Goal: Check status: Check status

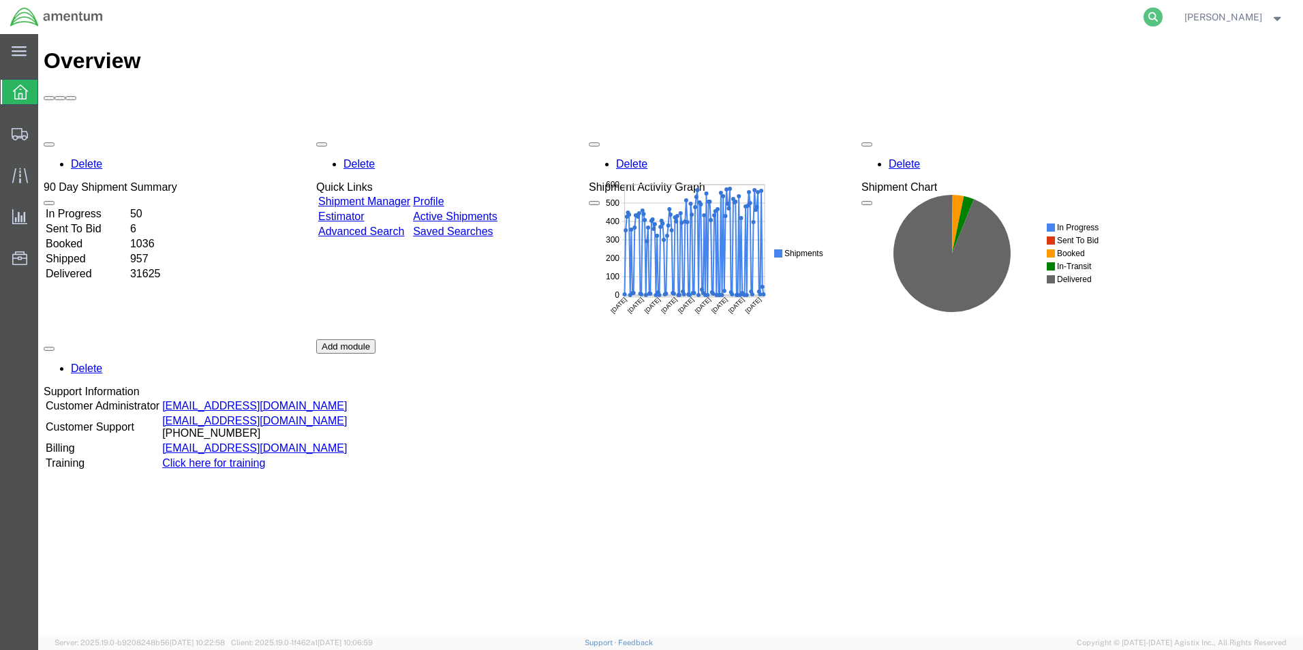
click at [1163, 14] on icon at bounding box center [1153, 16] width 19 height 19
click at [941, 18] on input "search" at bounding box center [936, 17] width 414 height 33
paste input "92585195667"
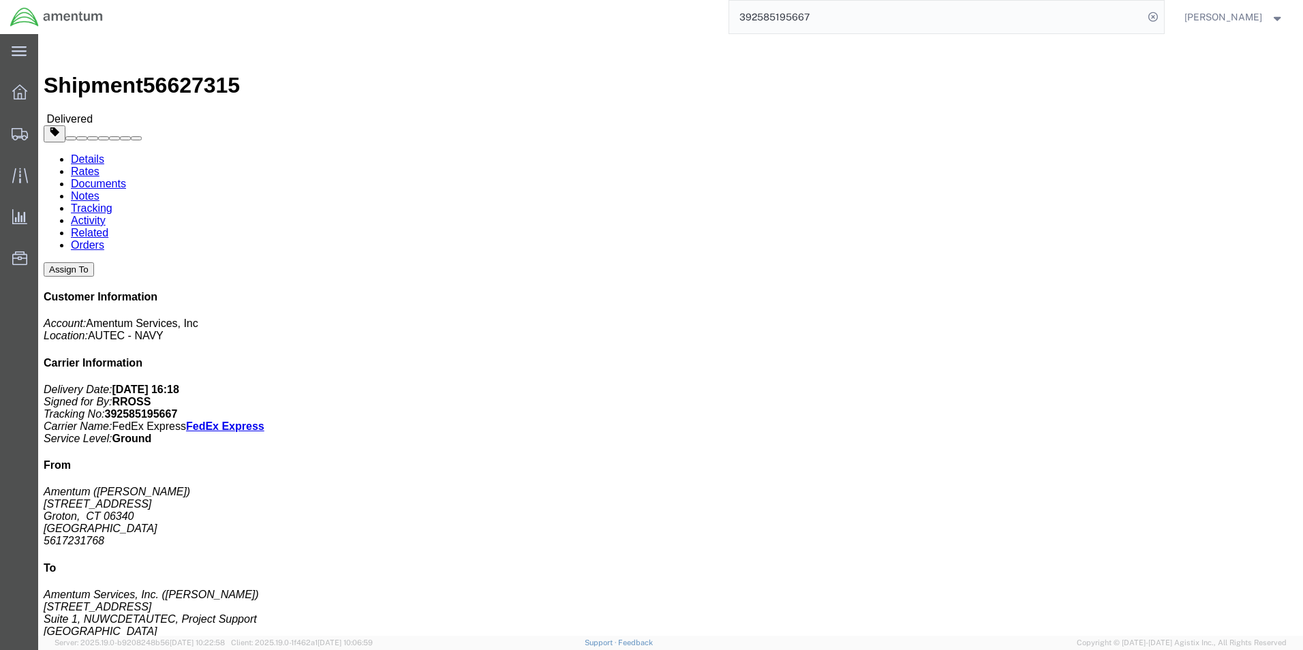
drag, startPoint x: 908, startPoint y: 176, endPoint x: 749, endPoint y: 177, distance: 158.8
click div "References Shipment Id Number: 27AUG25 Project Number: 4732.C0.03RC.14090400.83…"
copy b "4732.C0.03RC.14090400.835E0000"
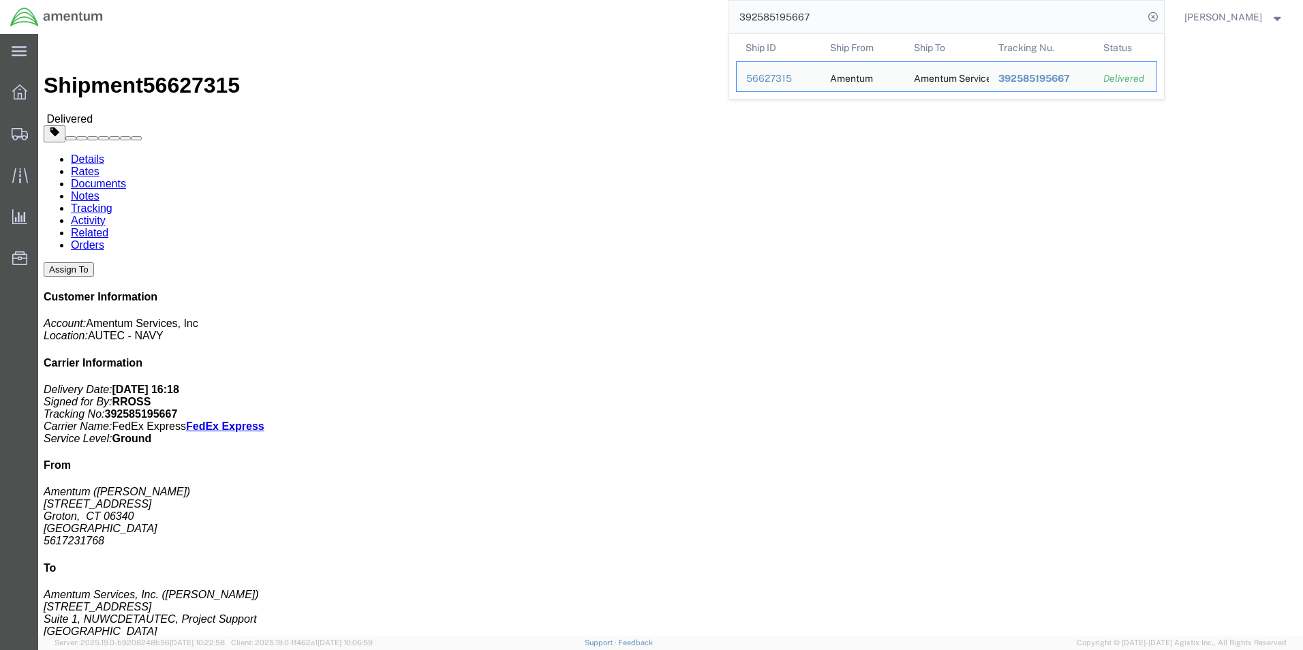
drag, startPoint x: 855, startPoint y: 17, endPoint x: 761, endPoint y: 16, distance: 93.4
click at [761, 16] on input "392585195667" at bounding box center [936, 17] width 414 height 33
paste input "813129974"
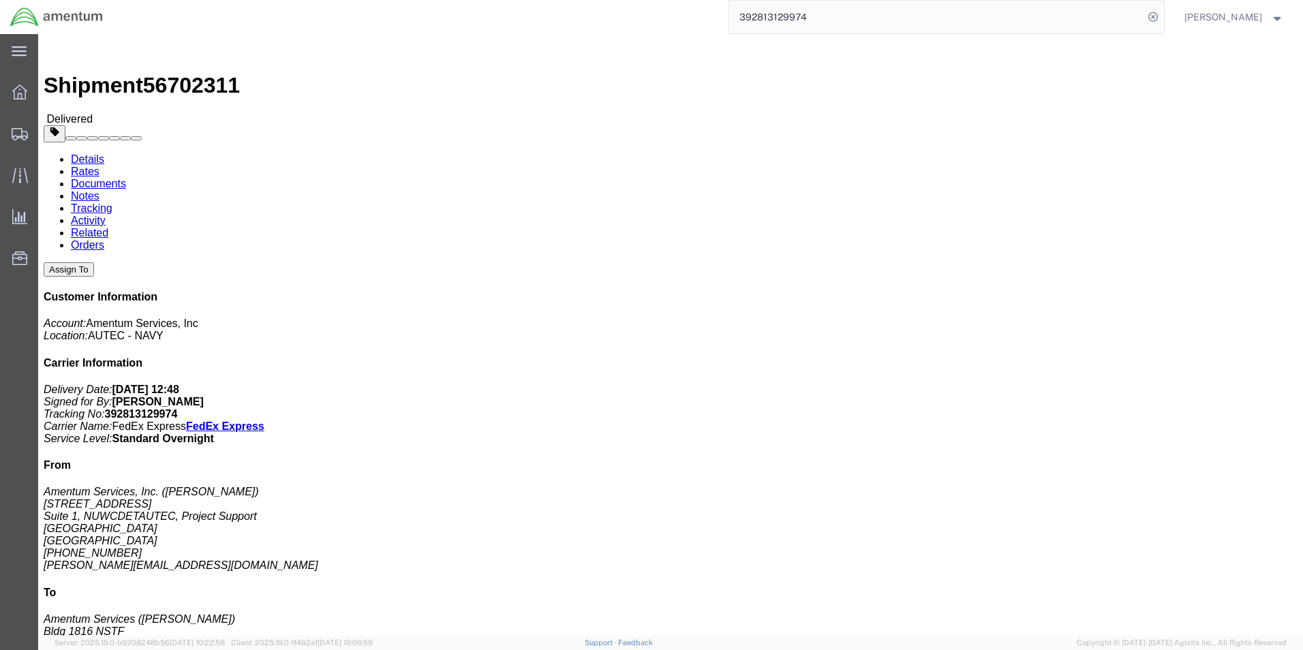
click p "Shipment Id Number: 03SEPT25 Project Number: 4732.C0.03RC.14090400.835E0000 Dep…"
click div "Leg 1 - Small Parcel"
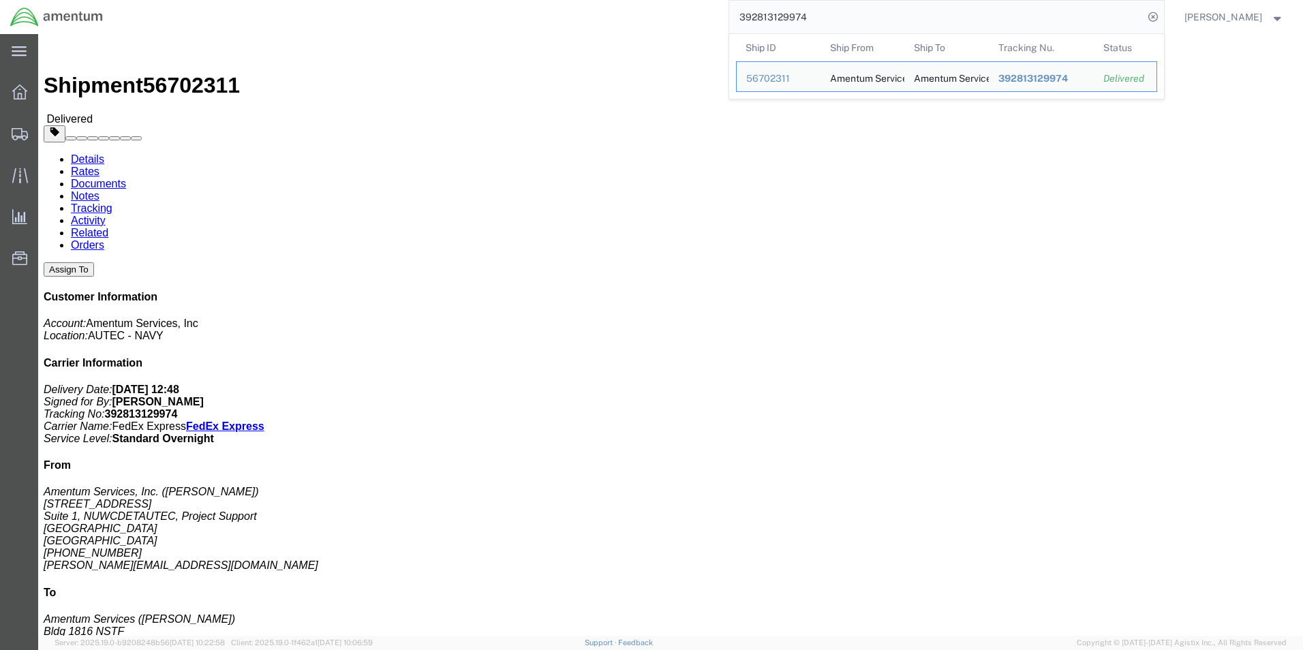
drag, startPoint x: 869, startPoint y: 16, endPoint x: 763, endPoint y: 18, distance: 106.4
click at [763, 18] on input "392813129974" at bounding box center [936, 17] width 414 height 33
paste input "56027331"
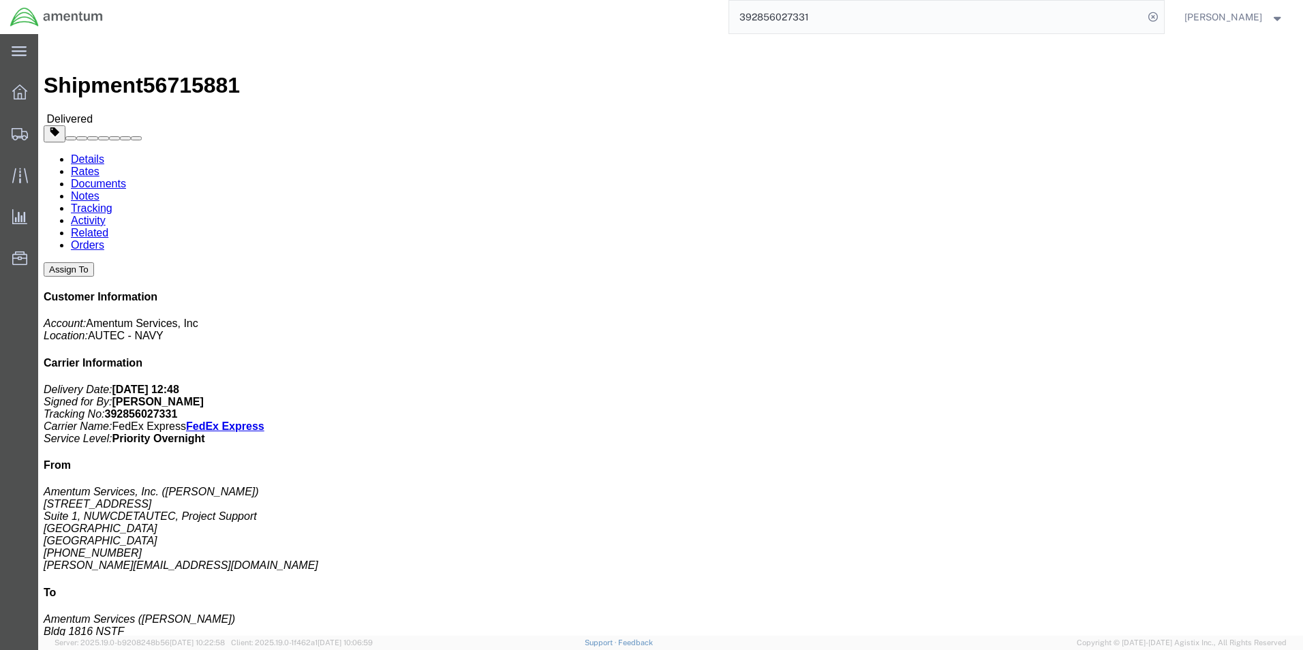
drag, startPoint x: 980, startPoint y: 157, endPoint x: 828, endPoint y: 162, distance: 152.0
click p "Shipment Id Number: 04SEPT25 Project Number: 4732.C0.03RJ.14090400.835E0180 Dep…"
copy b "4732.C0.03RJ.14090400.835E0180"
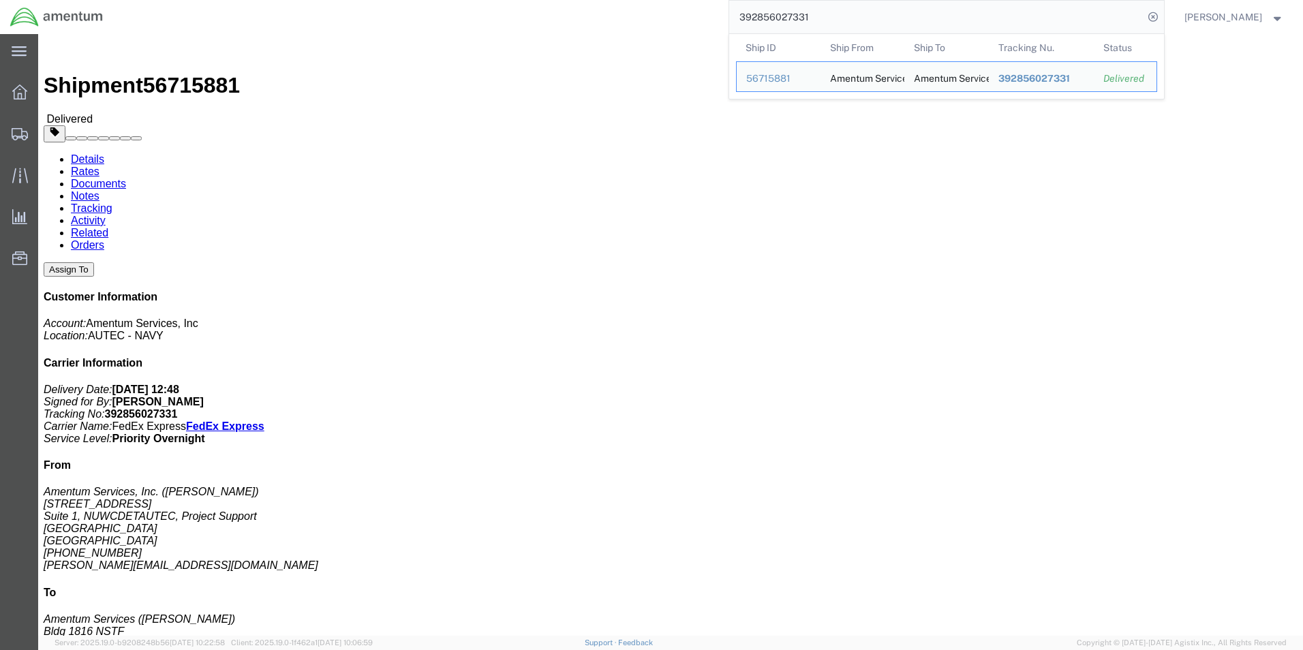
drag, startPoint x: 836, startPoint y: 15, endPoint x: 763, endPoint y: 11, distance: 72.4
click at [763, 11] on input "392856027331" at bounding box center [936, 17] width 414 height 33
paste input "901199123"
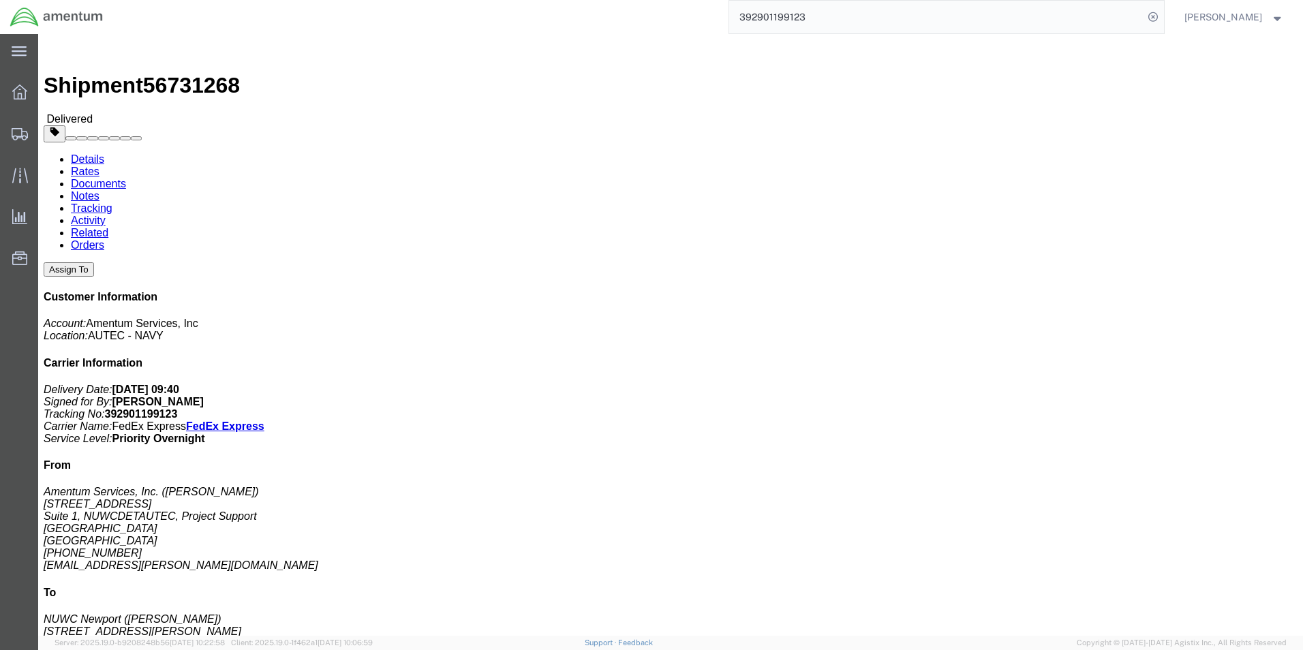
click p "Shipment Id Number: 001 Project Number: 4732.C0.01QH.14090400.871E0000 Departme…"
copy b "4732.C0.01QH.14090400.871E0000"
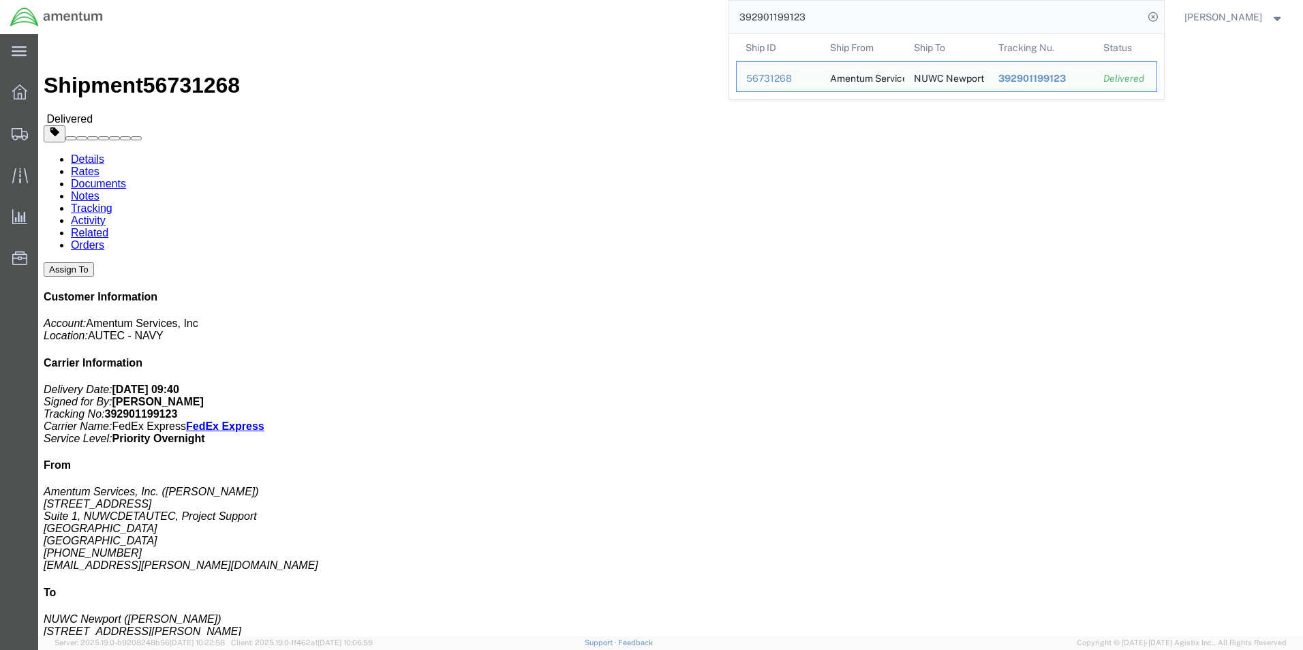
drag, startPoint x: 853, startPoint y: 18, endPoint x: 763, endPoint y: 14, distance: 90.1
click at [763, 14] on input "392901199123" at bounding box center [936, 17] width 414 height 33
paste input "8169846"
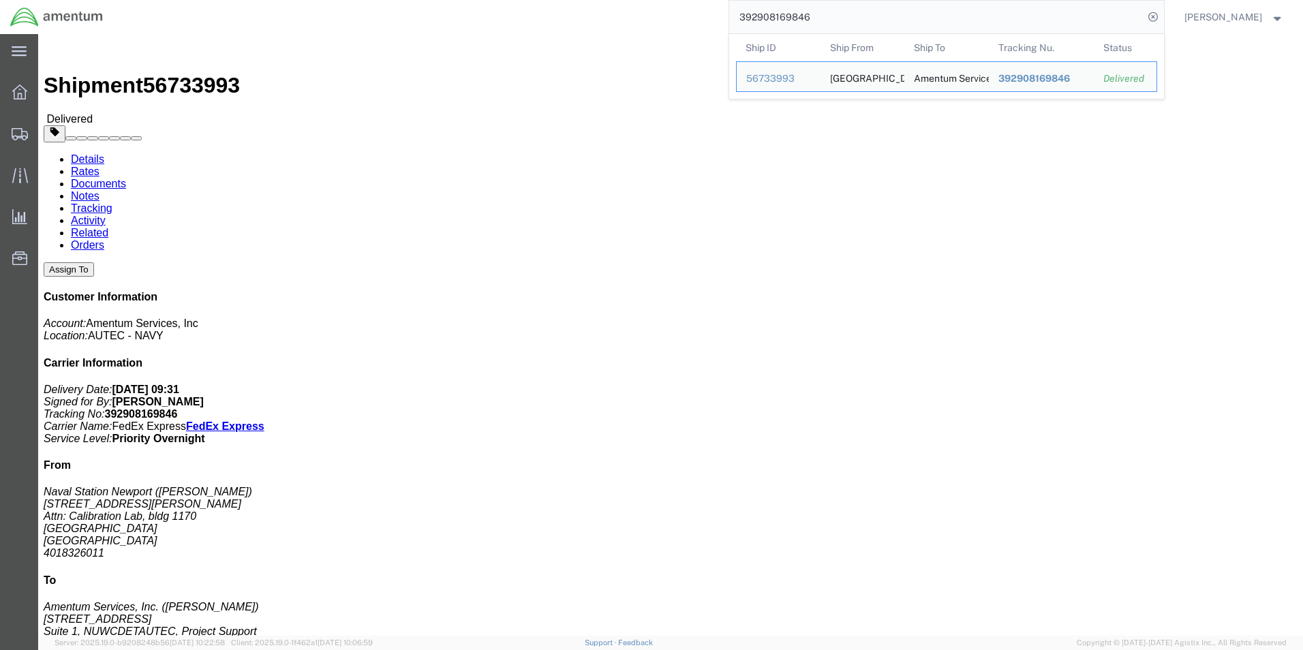
click div "Leg 1 - Small Parcel"
drag, startPoint x: 878, startPoint y: 18, endPoint x: 733, endPoint y: 19, distance: 144.5
click at [733, 19] on div "392908169846 Ship ID Ship From Ship To Tracking Nu. Status Ship ID 56733993 Shi…" at bounding box center [638, 17] width 1051 height 34
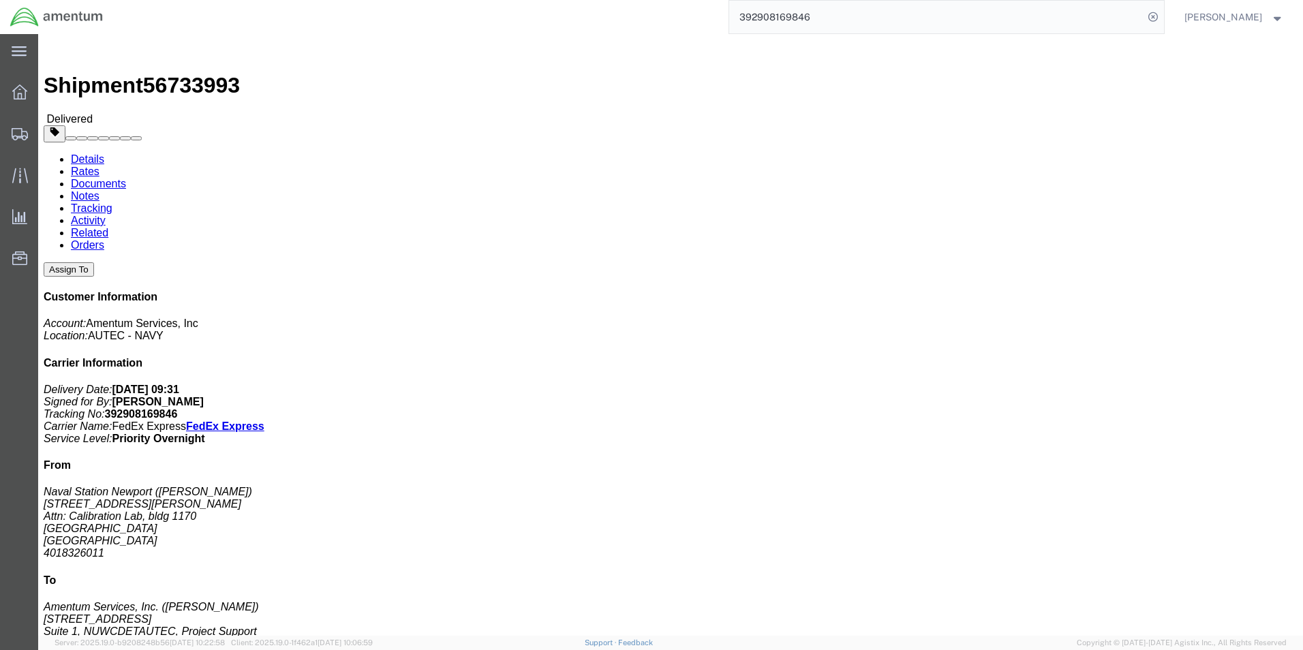
paste input "392539341192"
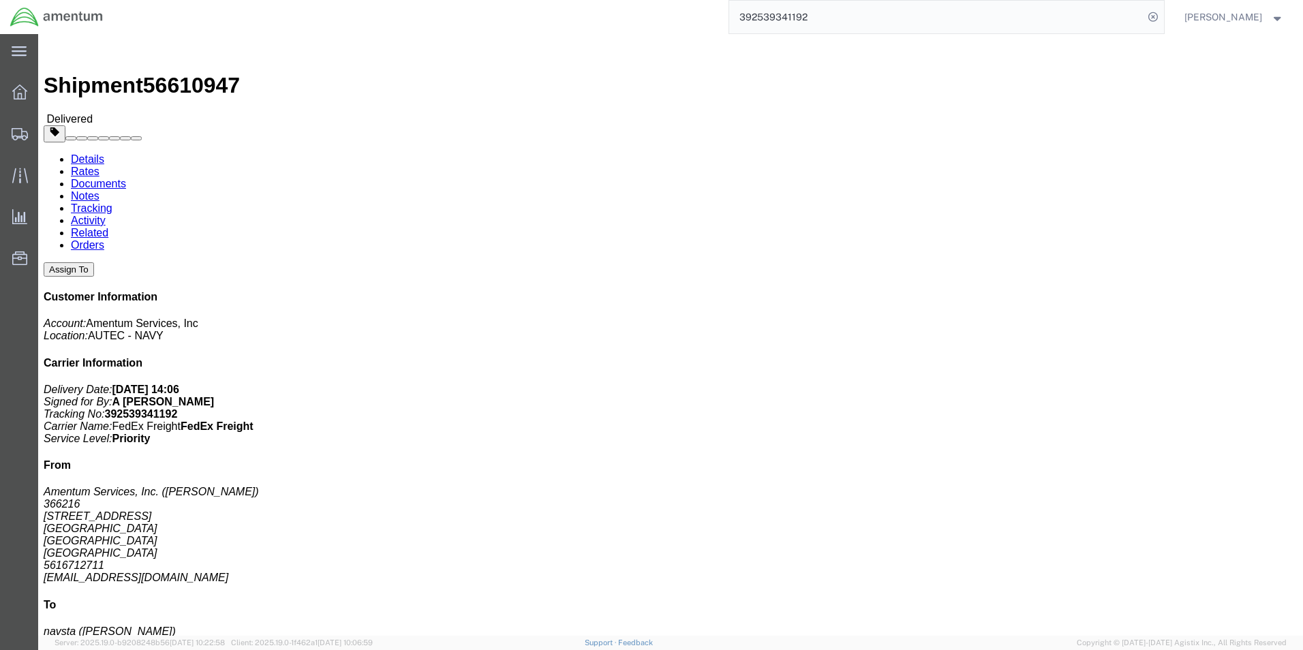
drag, startPoint x: 912, startPoint y: 161, endPoint x: 905, endPoint y: 162, distance: 6.8
click p "Shipment Id Number: 4732.C0.03SL.14090100.880E0110 Customer Ref: 4732.C0.03SL.1…"
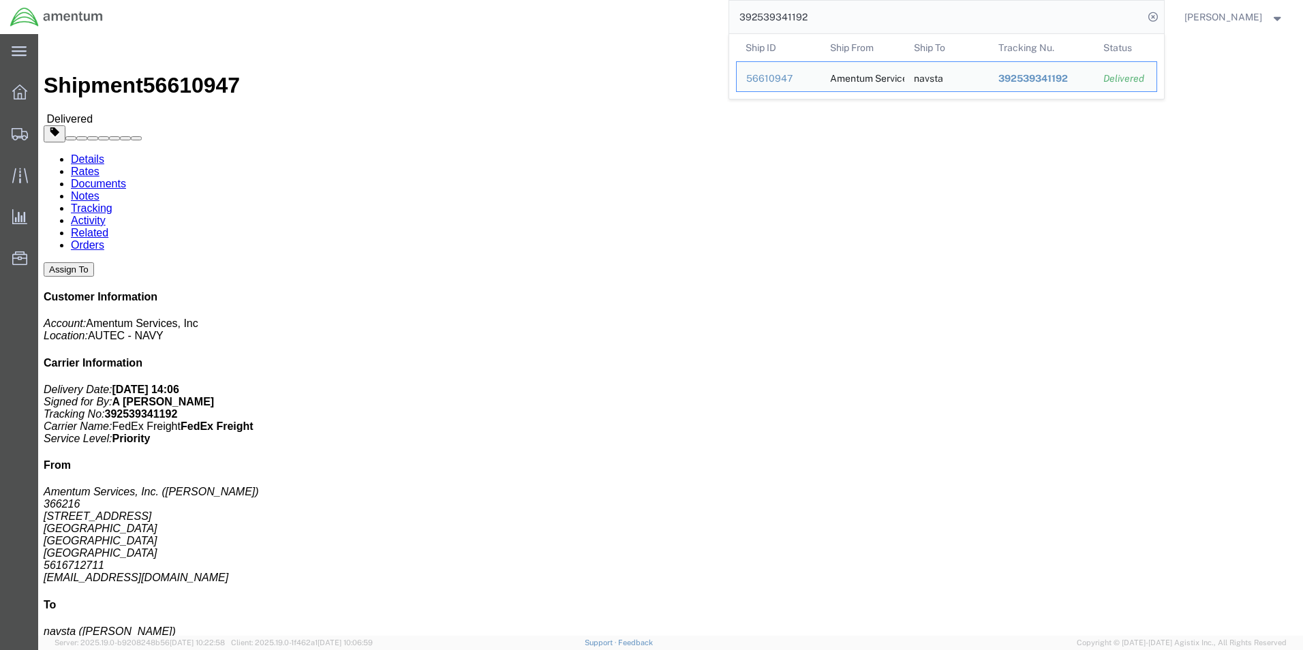
drag, startPoint x: 851, startPoint y: 20, endPoint x: 764, endPoint y: 16, distance: 87.3
click at [764, 16] on input "392539341192" at bounding box center [936, 17] width 414 height 33
paste input "819334896"
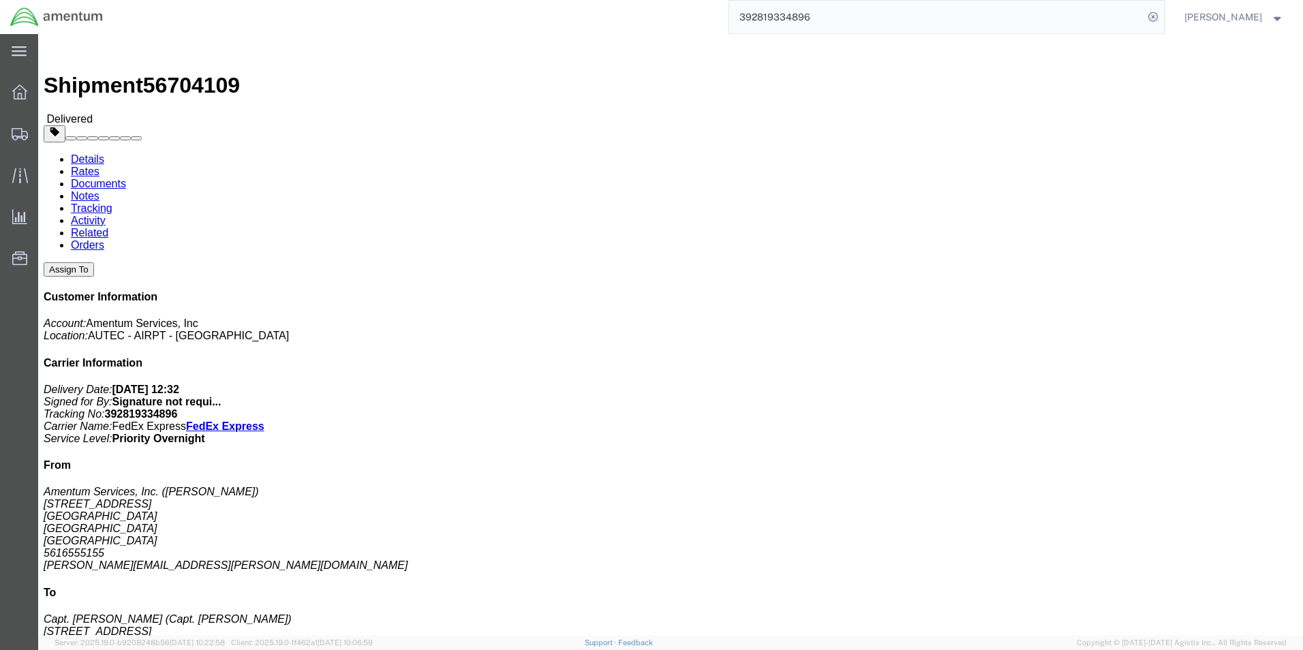
click p "Project Number: 4732.C0.03RK.12060300.472W2540 Department: AUTEC Shipment Id Nu…"
click div "Leg 1 - Small Parcel"
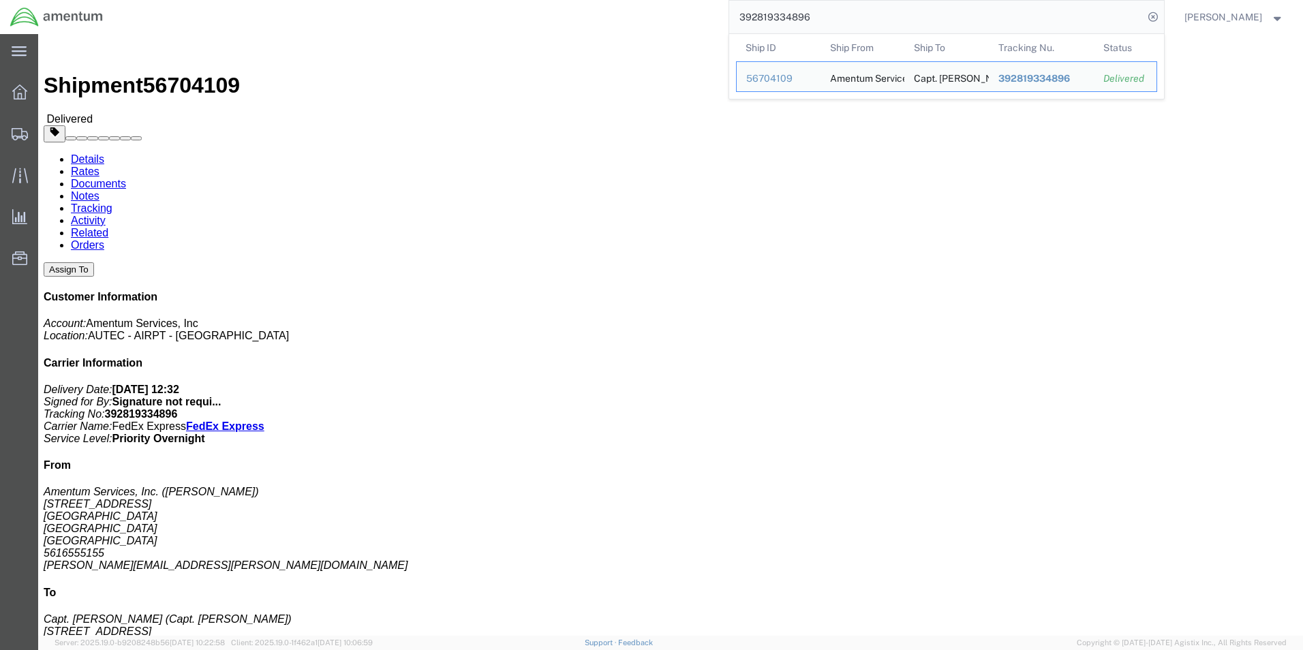
drag, startPoint x: 895, startPoint y: 21, endPoint x: 764, endPoint y: 19, distance: 130.9
click at [764, 19] on input "392819334896" at bounding box center [936, 17] width 414 height 33
paste input "86762910"
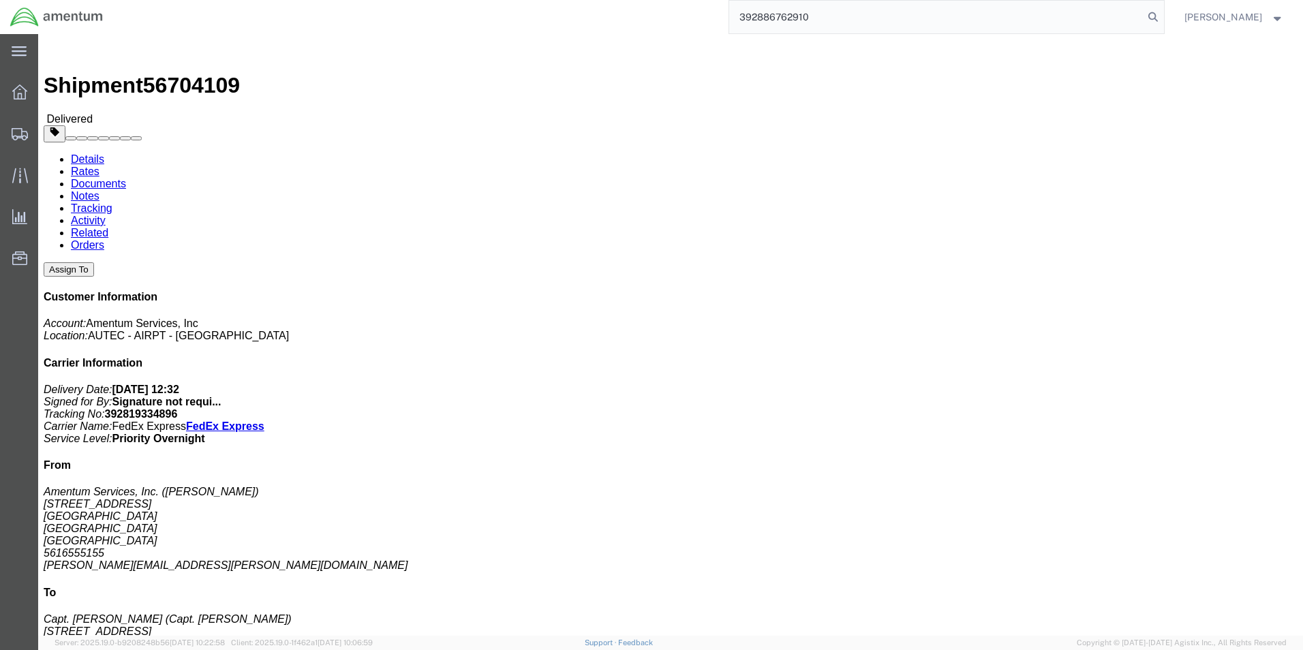
type input "392886762910"
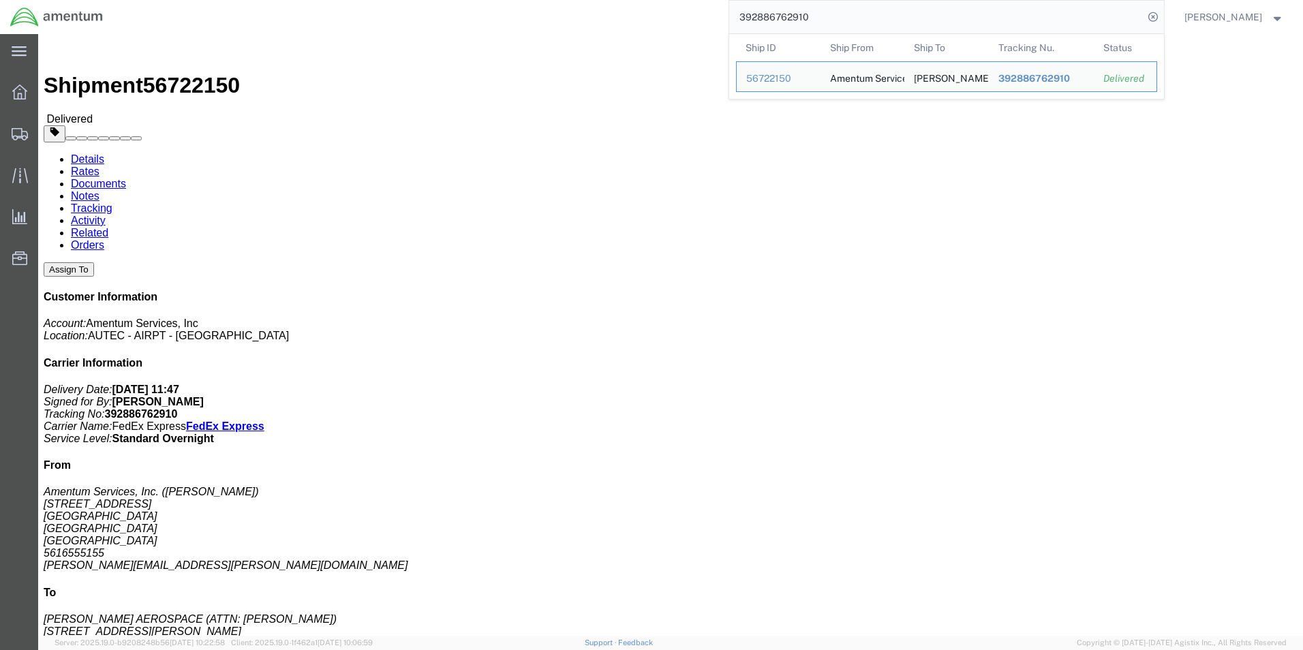
drag, startPoint x: 827, startPoint y: 146, endPoint x: 979, endPoint y: 146, distance: 151.3
click b "4732.C0.03TD.12100000.916E3120"
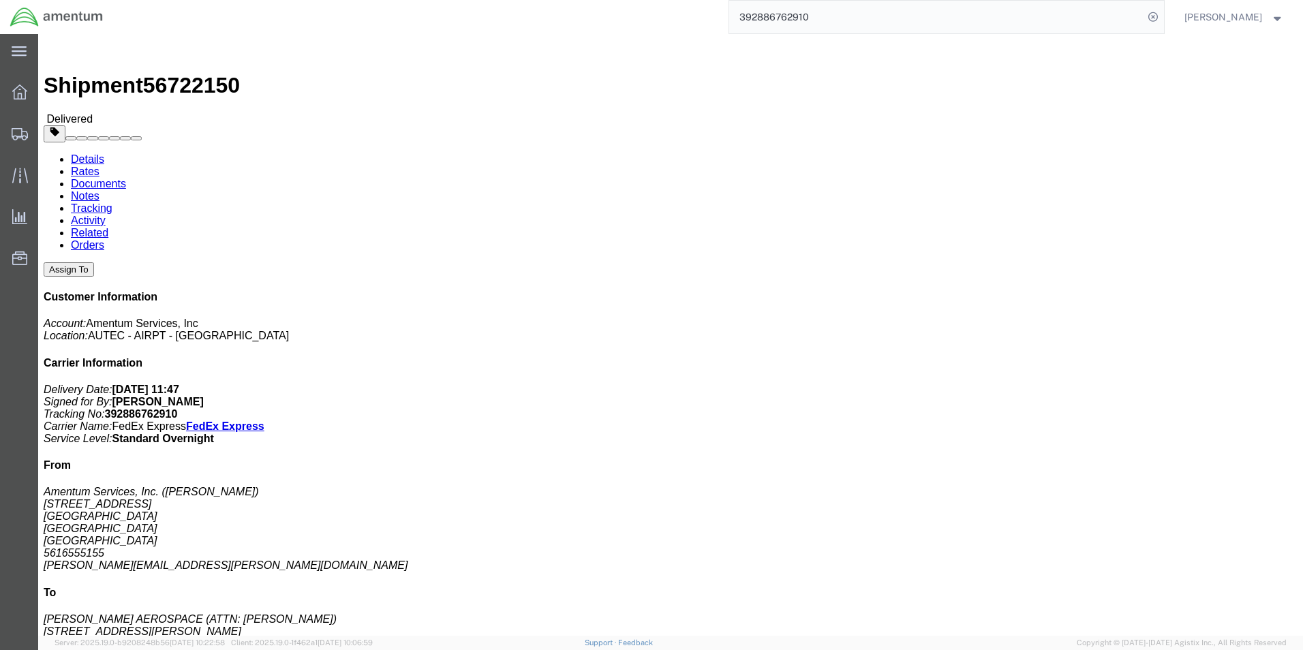
copy b "4732.C0.03TD.12100000.916E3120"
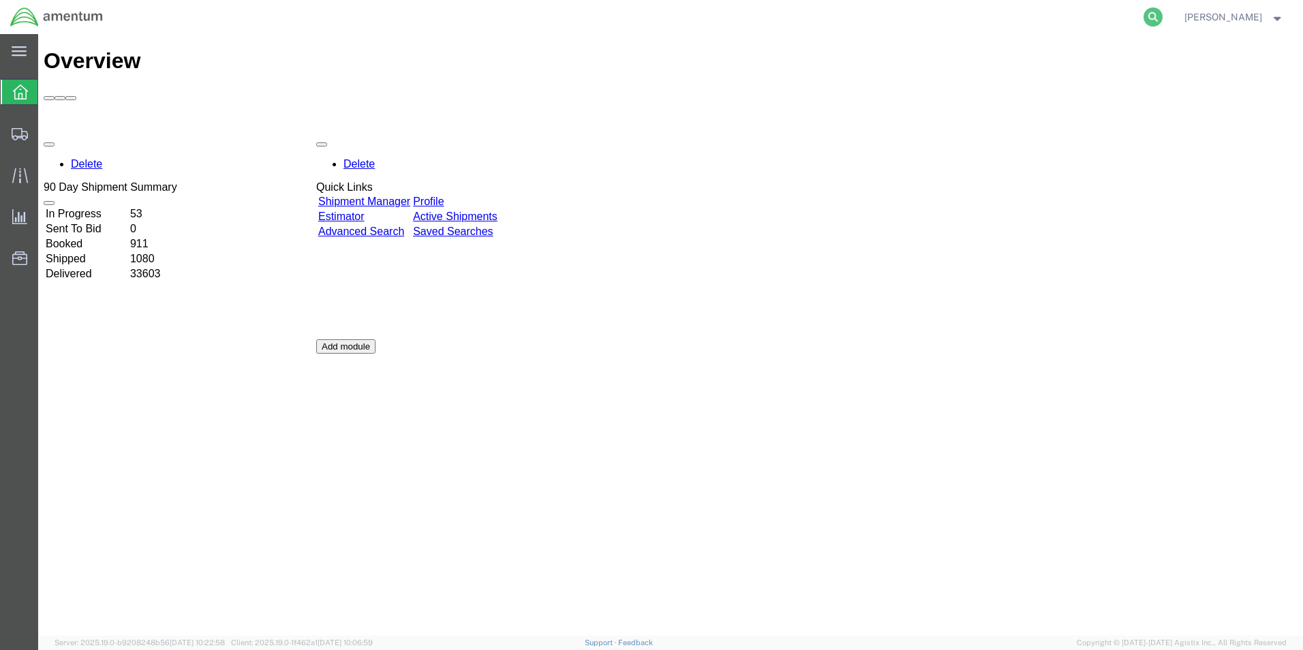
click at [1163, 15] on icon at bounding box center [1153, 16] width 19 height 19
click at [986, 18] on input "search" at bounding box center [936, 17] width 414 height 33
paste input "6578245"
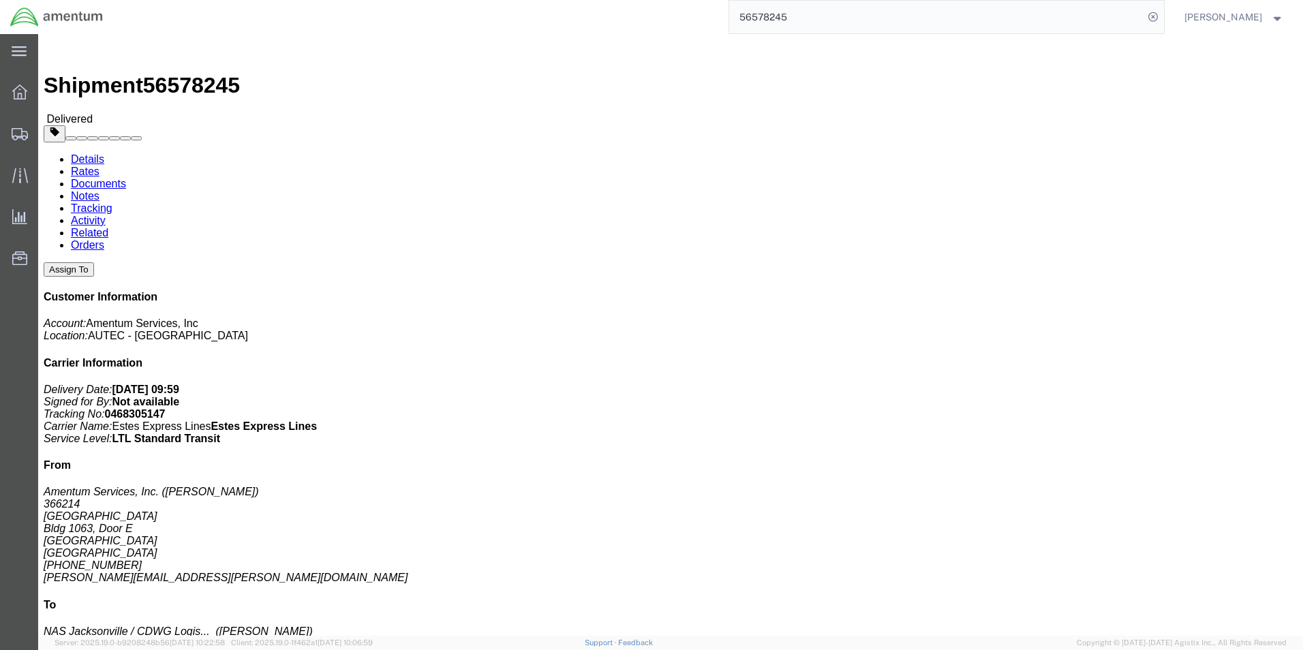
drag, startPoint x: 827, startPoint y: 175, endPoint x: 979, endPoint y: 175, distance: 151.3
click p "Shipment Id Number: N6382152231604XXX Department: AUTEC Project Number: 4732.C0…"
copy b "4732.C0.03SZ12090500.927E0040"
drag, startPoint x: 829, startPoint y: 175, endPoint x: 977, endPoint y: 176, distance: 148.6
click p "Shipment Id Number: N6382152231604XXX Department: AUTEC Project Number: 4732.C0…"
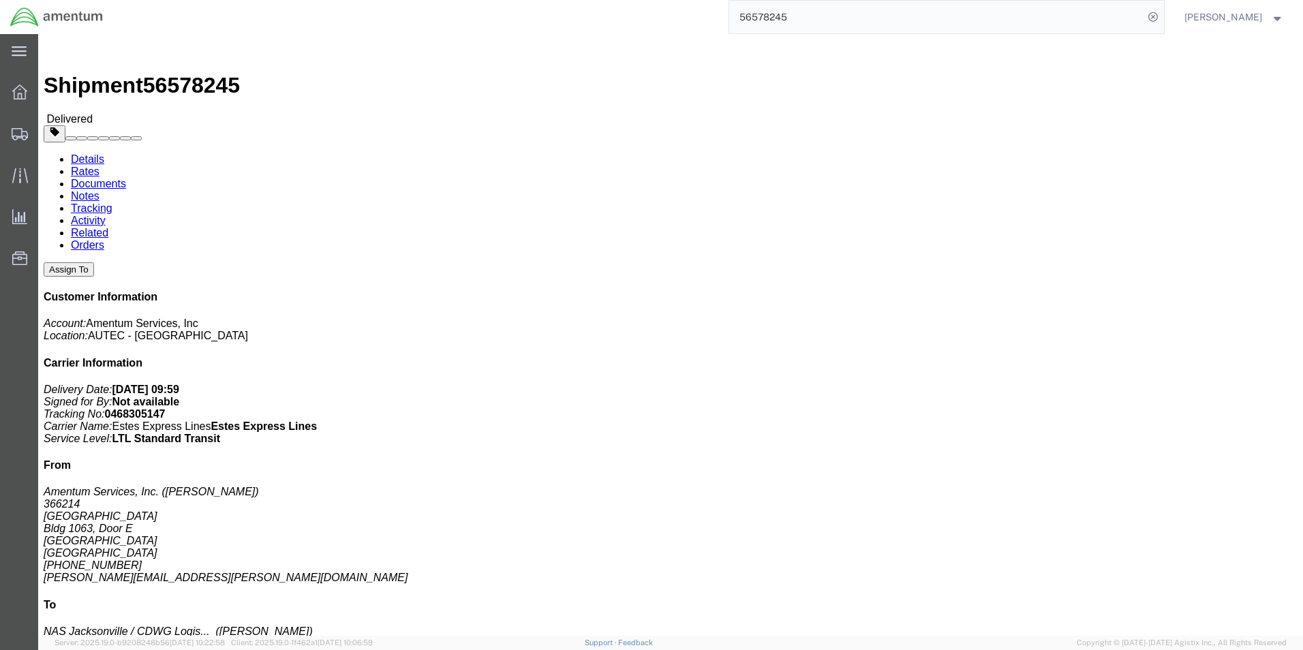
copy b "4732.C0.03SZ12090500.927E0040"
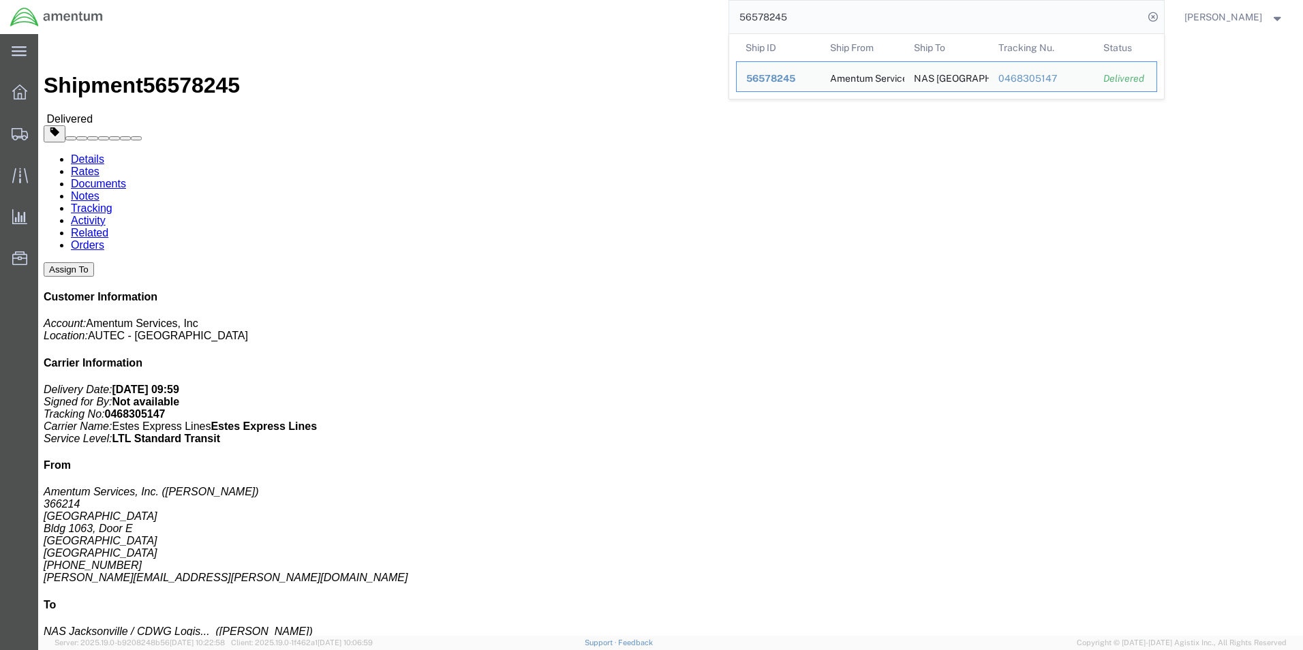
drag, startPoint x: 826, startPoint y: 18, endPoint x: 744, endPoint y: 18, distance: 81.8
click at [744, 18] on form "56578245 Ship ID Ship From Ship To Tracking Nu. Status Ship ID 56578245 Ship Fr…" at bounding box center [947, 17] width 436 height 34
paste input "046-8305147"
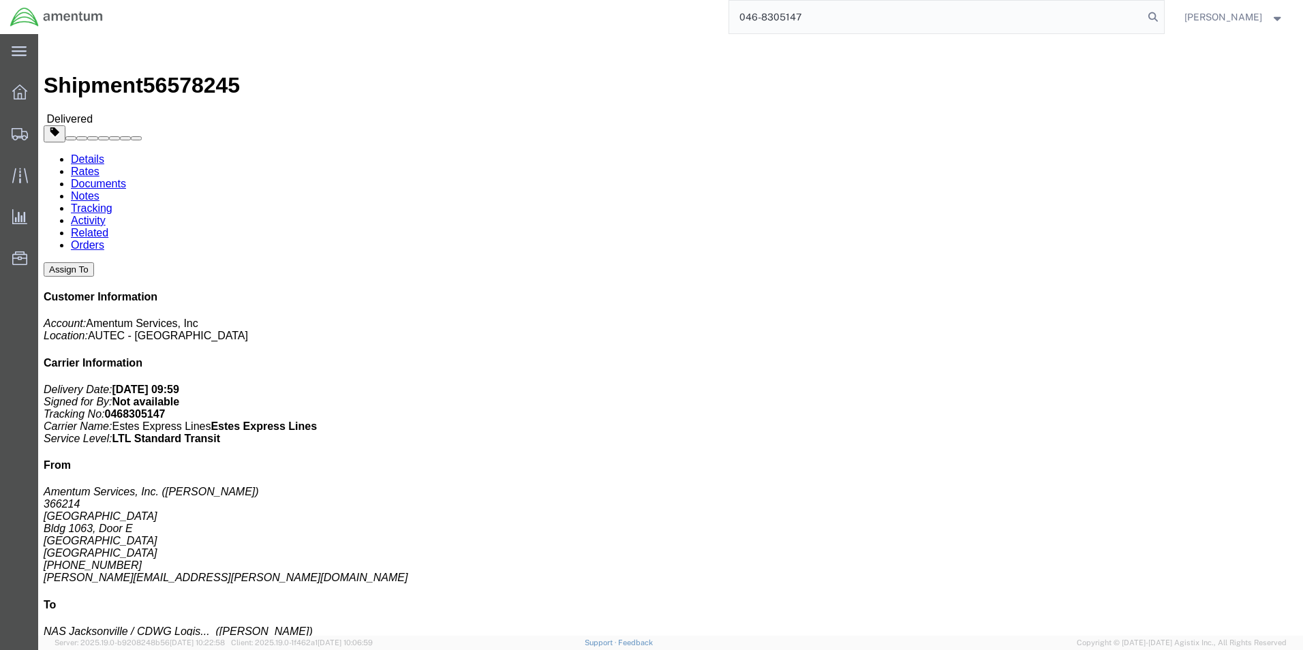
type input "046-8305147"
click at [1163, 15] on icon at bounding box center [1153, 16] width 19 height 19
click at [1163, 14] on icon at bounding box center [1153, 16] width 19 height 19
click at [795, 11] on input "search" at bounding box center [936, 17] width 414 height 33
click img
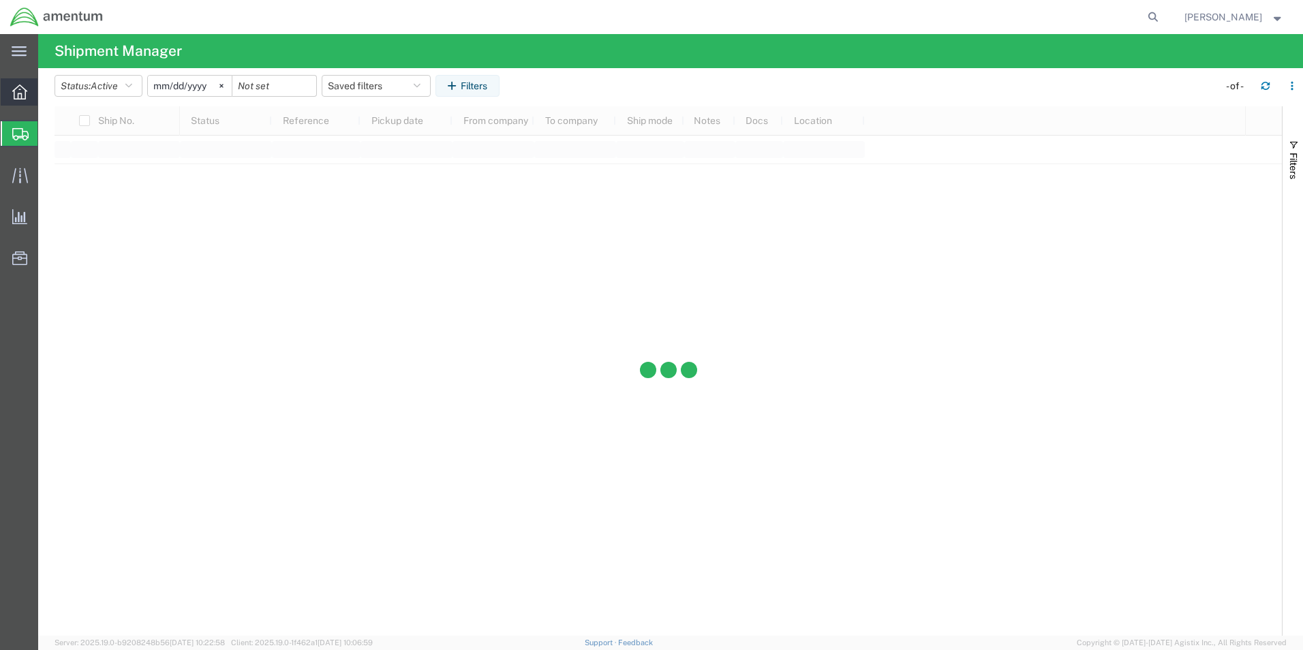
click at [14, 97] on icon at bounding box center [19, 92] width 15 height 15
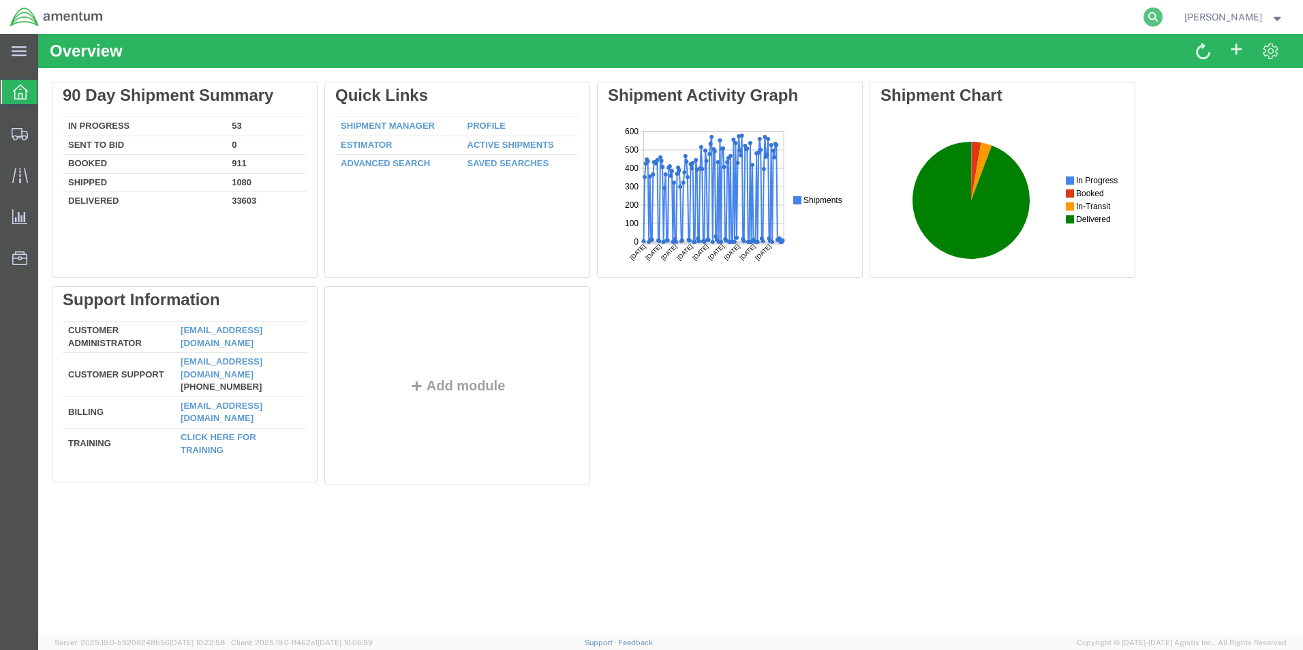
click at [1163, 16] on icon at bounding box center [1153, 16] width 19 height 19
click at [907, 17] on input "search" at bounding box center [936, 17] width 414 height 33
paste input "046-8305147"
type input "046-8305147"
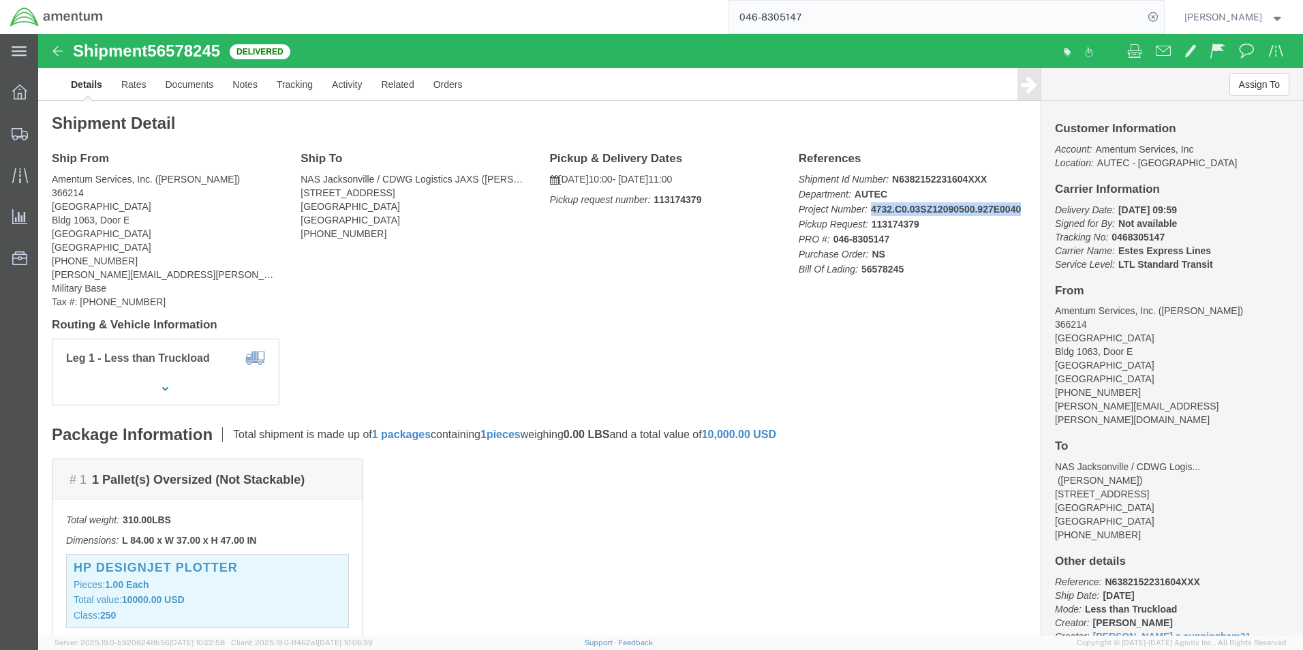
drag, startPoint x: 827, startPoint y: 176, endPoint x: 975, endPoint y: 171, distance: 148.7
click b "4732.C0.03SZ12090500.927E0040"
copy b "4732.C0.03SZ12090500.927E0040"
click div "Ship From Amentum Services, Inc. ([PERSON_NAME]) 366214 [GEOGRAPHIC_DATA] [GEOG…"
